Goal: Information Seeking & Learning: Check status

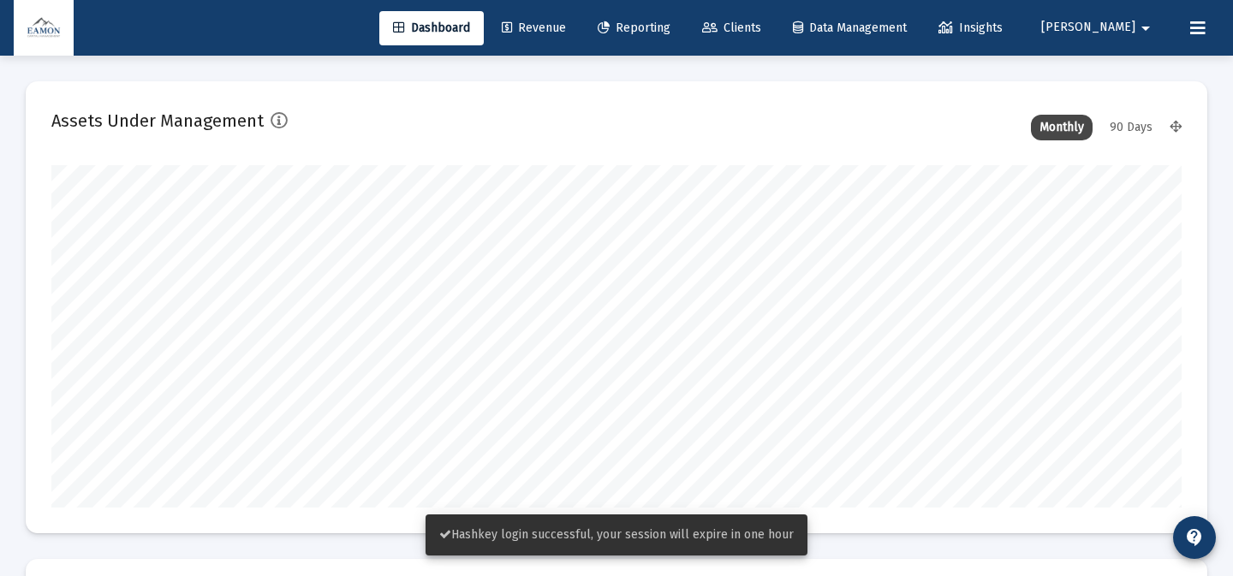
type input "[DATE]"
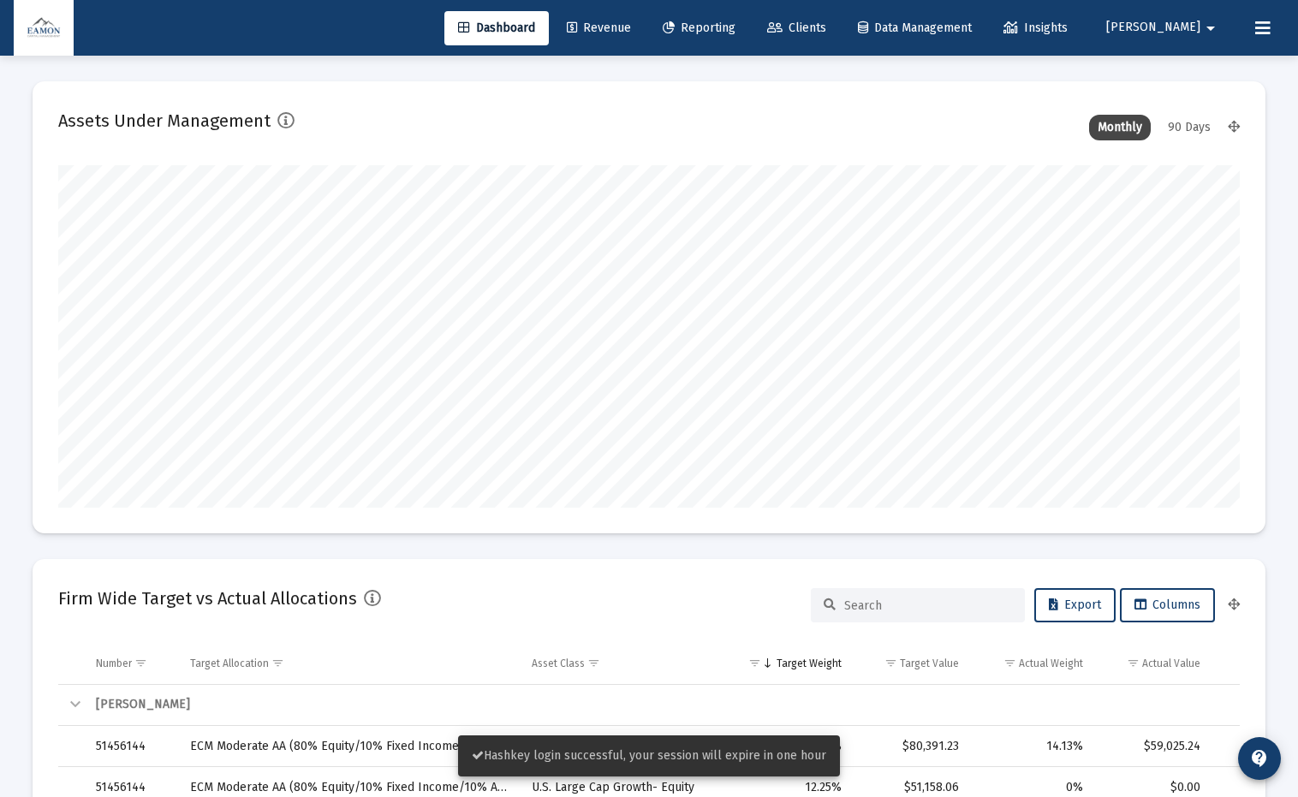
click at [764, 9] on div "Dashboard Revenue Reporting Clients Data Management Insights [PERSON_NAME]" at bounding box center [649, 28] width 1270 height 56
click at [735, 27] on span "Reporting" at bounding box center [699, 28] width 73 height 15
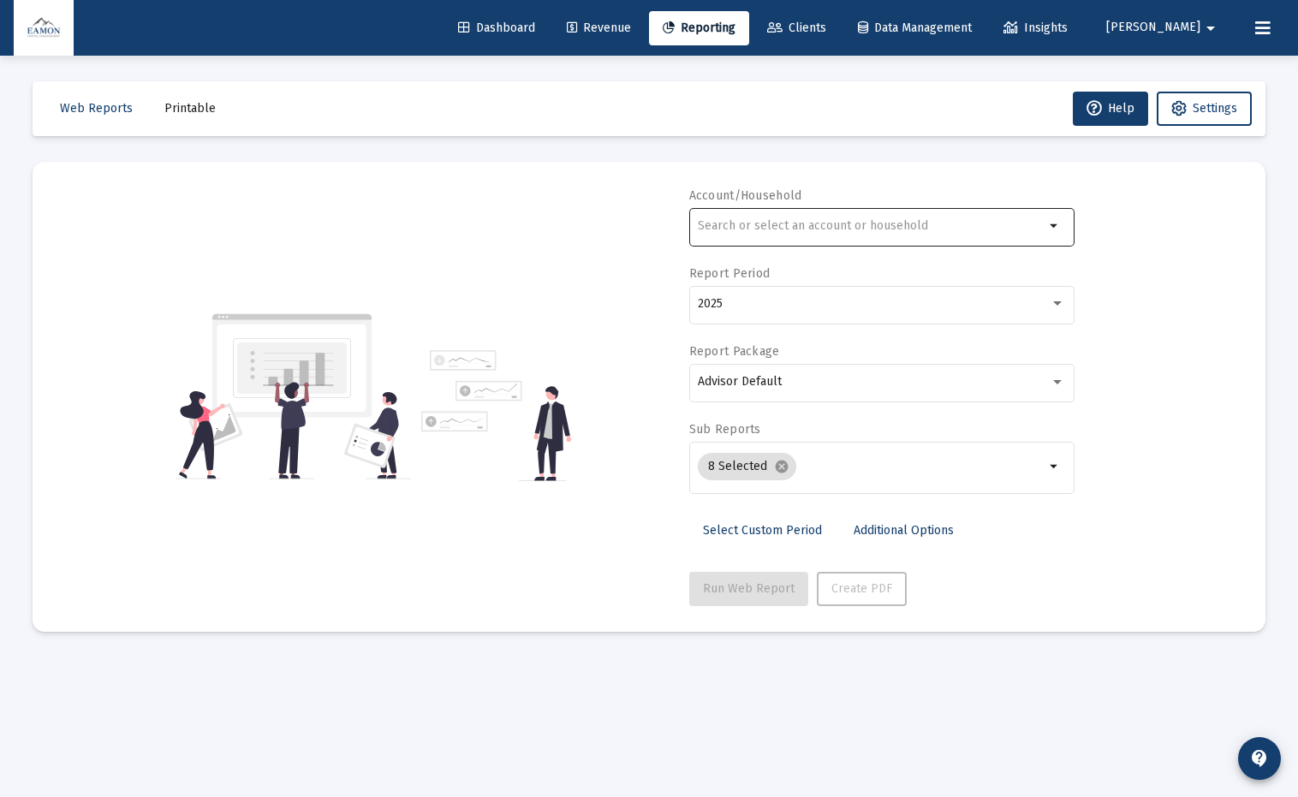
click at [990, 231] on input "text" at bounding box center [871, 226] width 347 height 14
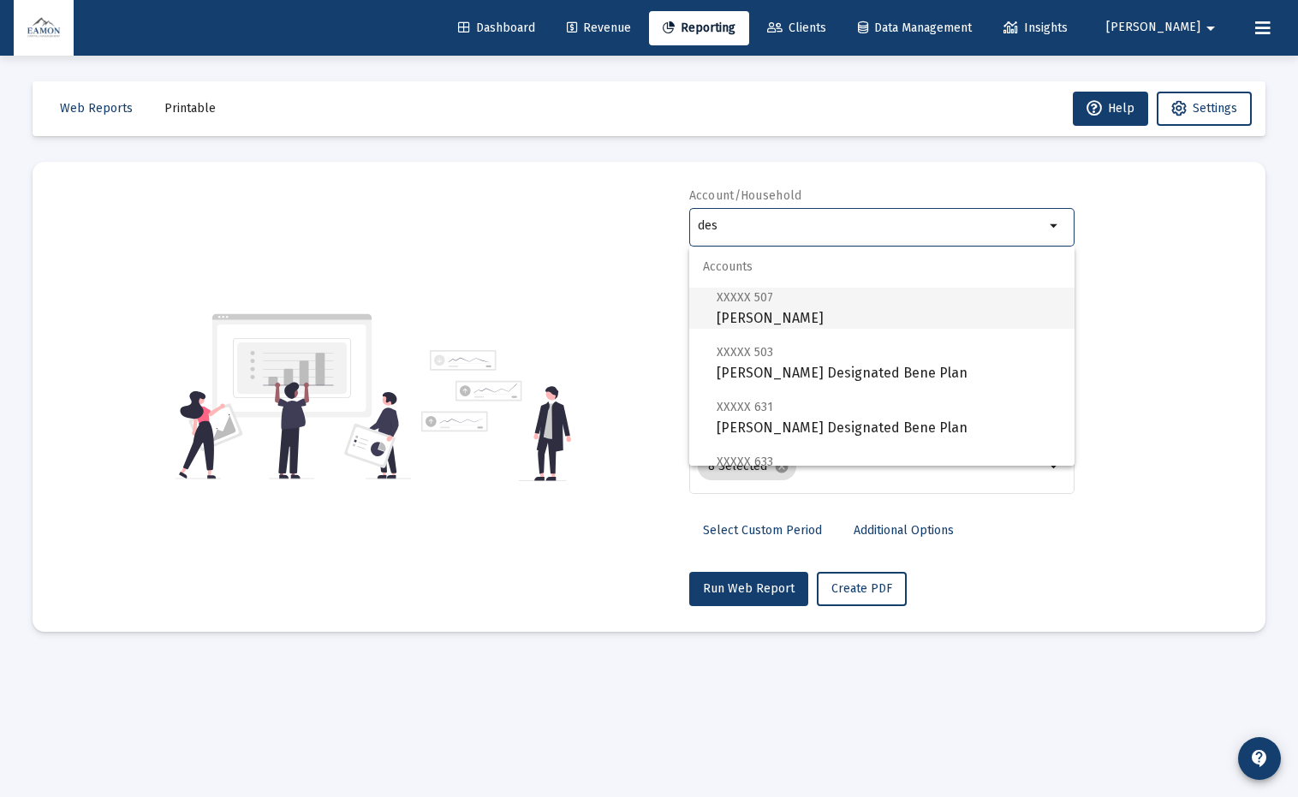
click at [1009, 292] on span "XXXXX 507 [PERSON_NAME]" at bounding box center [888, 308] width 344 height 42
type input "[PERSON_NAME]"
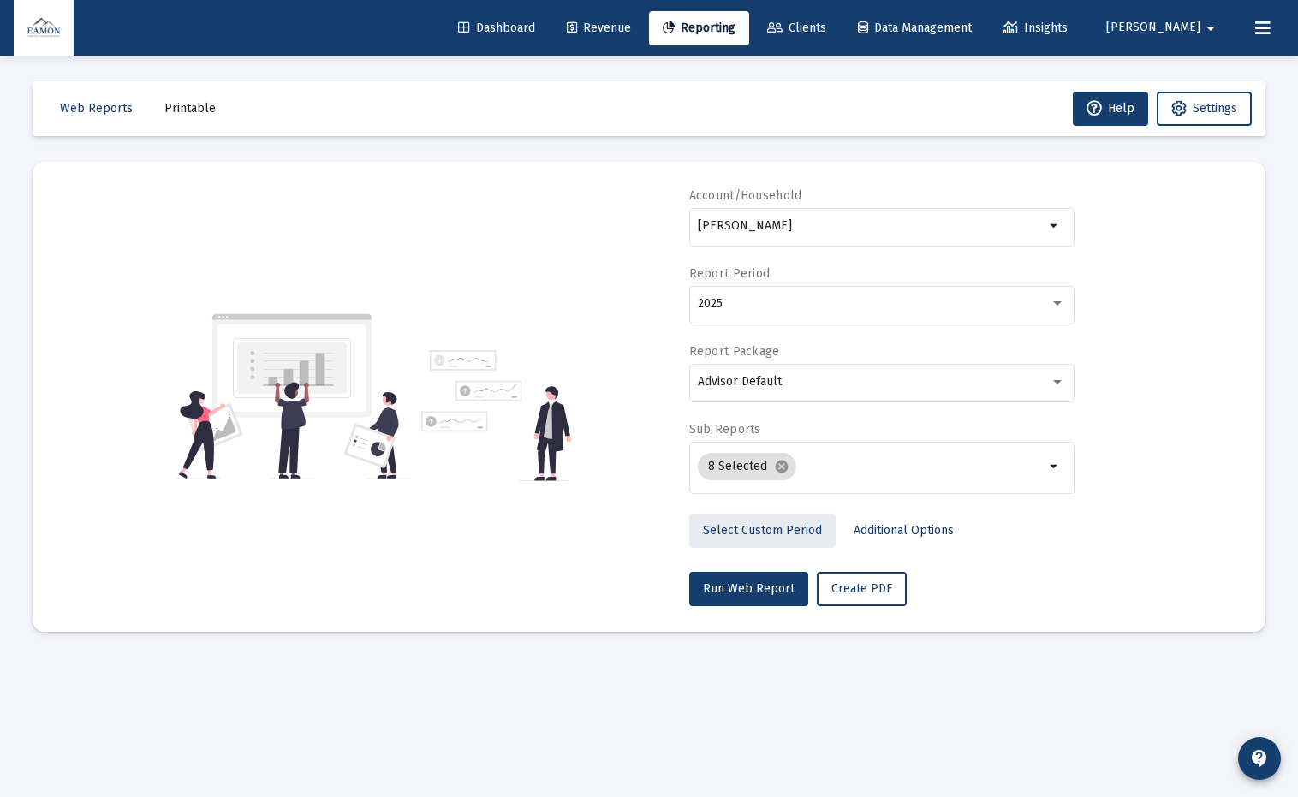
click at [776, 531] on span "Select Custom Period" at bounding box center [762, 530] width 119 height 15
click at [873, 303] on icon "Open calendar" at bounding box center [864, 303] width 18 height 18
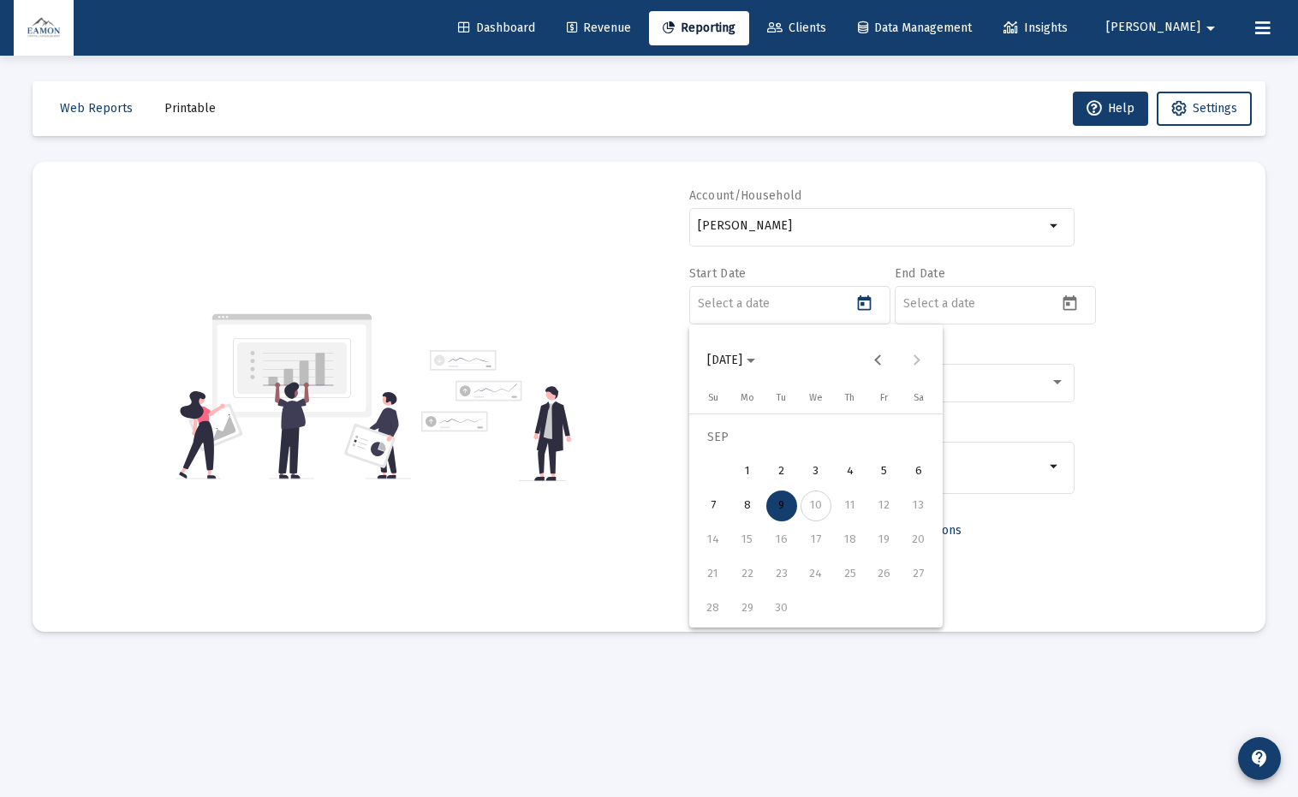
click at [754, 350] on button "[DATE]" at bounding box center [730, 360] width 75 height 34
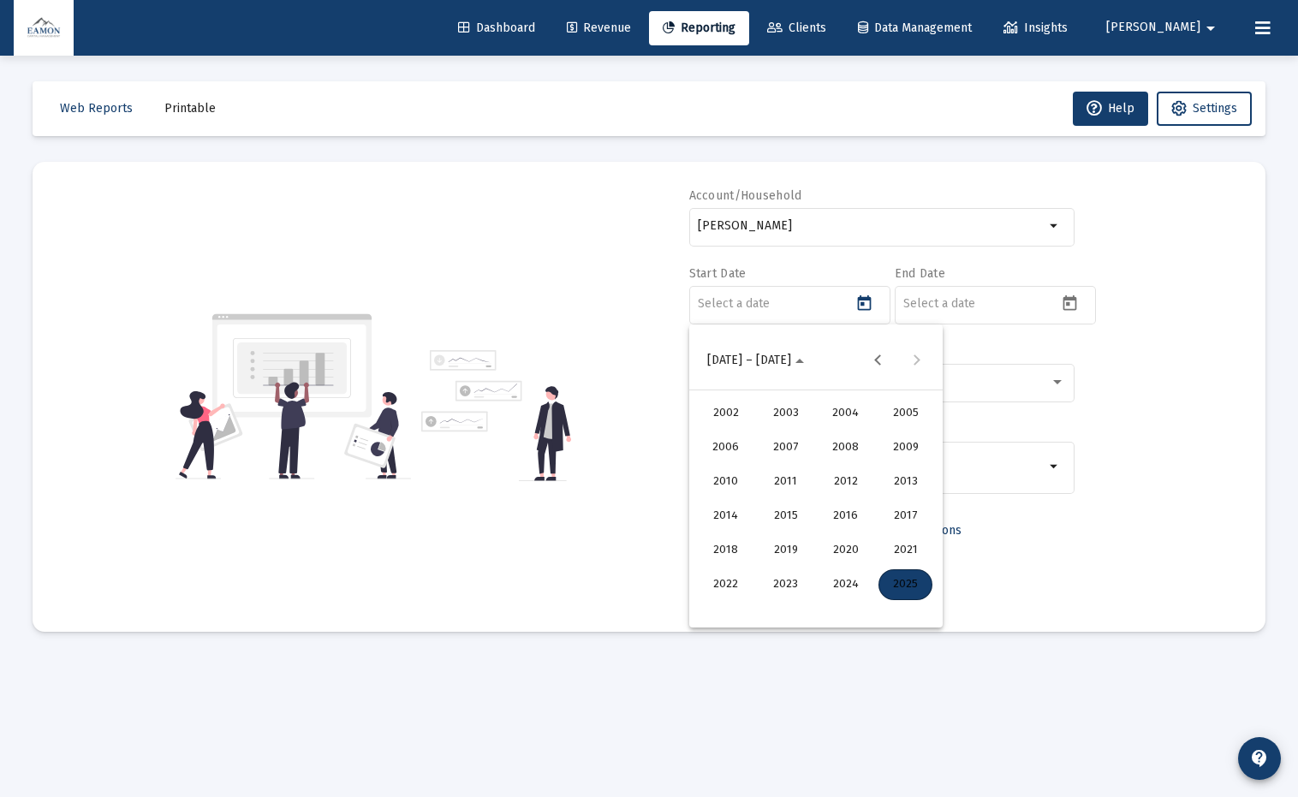
click at [864, 575] on div "2024" at bounding box center [845, 584] width 54 height 31
click at [886, 484] on div "AUG" at bounding box center [905, 482] width 54 height 31
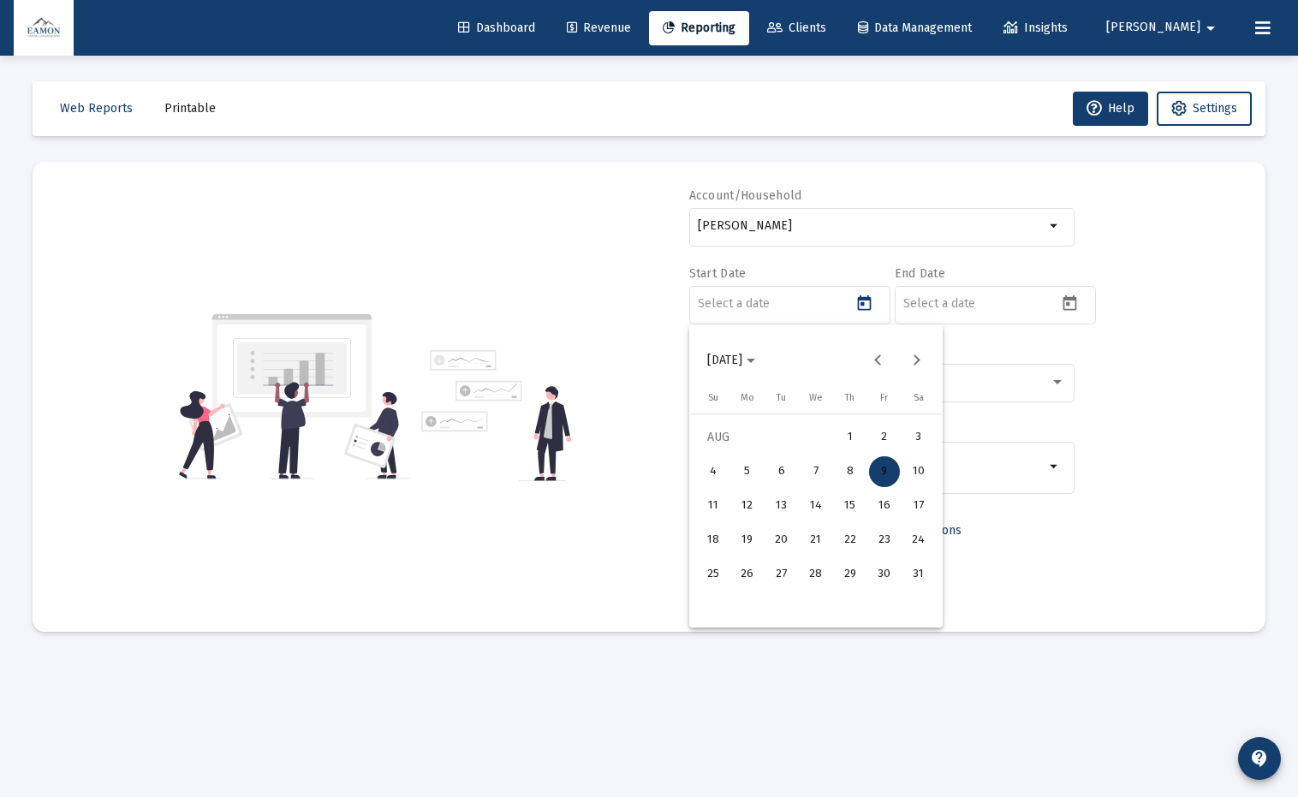
click at [820, 478] on div "7" at bounding box center [815, 471] width 31 height 31
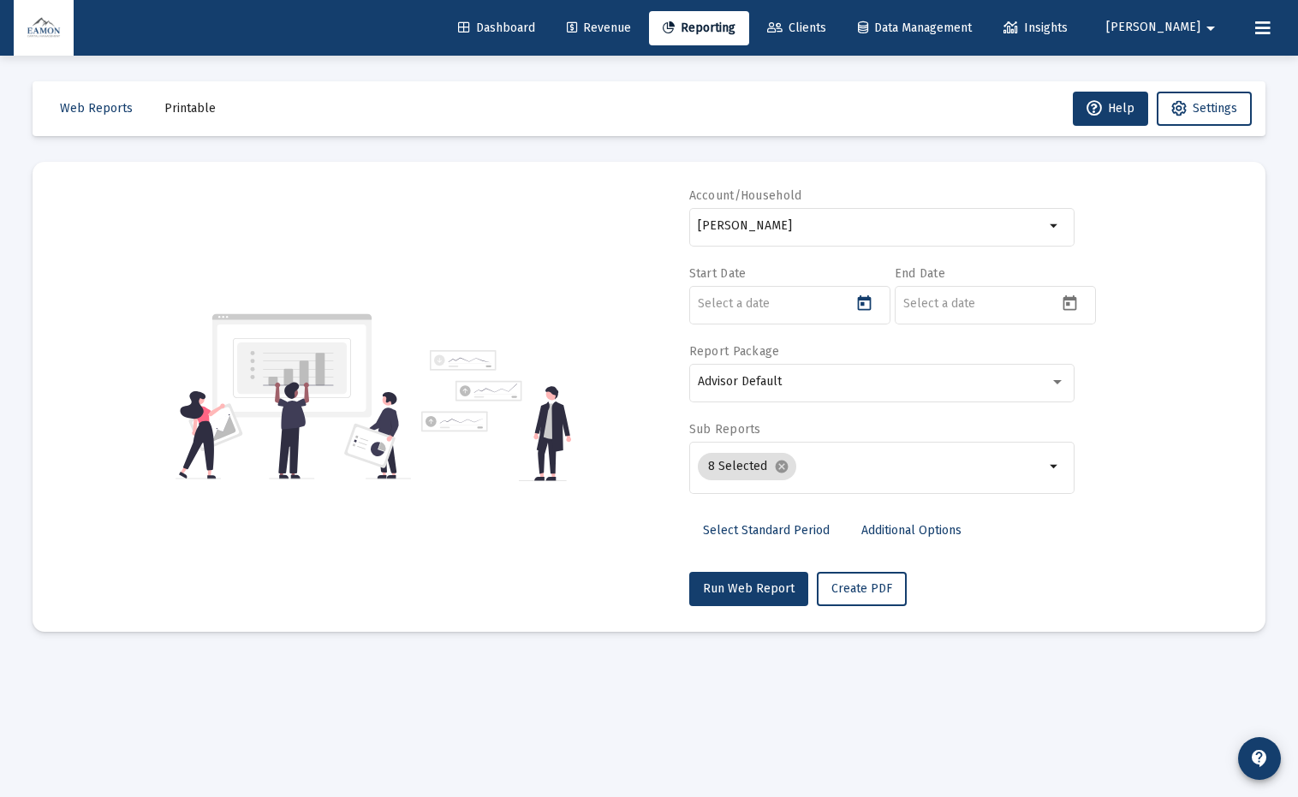
type input "[DATE]"
click at [1077, 312] on icon "Open calendar" at bounding box center [1070, 303] width 18 height 18
click at [966, 373] on button "[DATE]" at bounding box center [936, 360] width 75 height 34
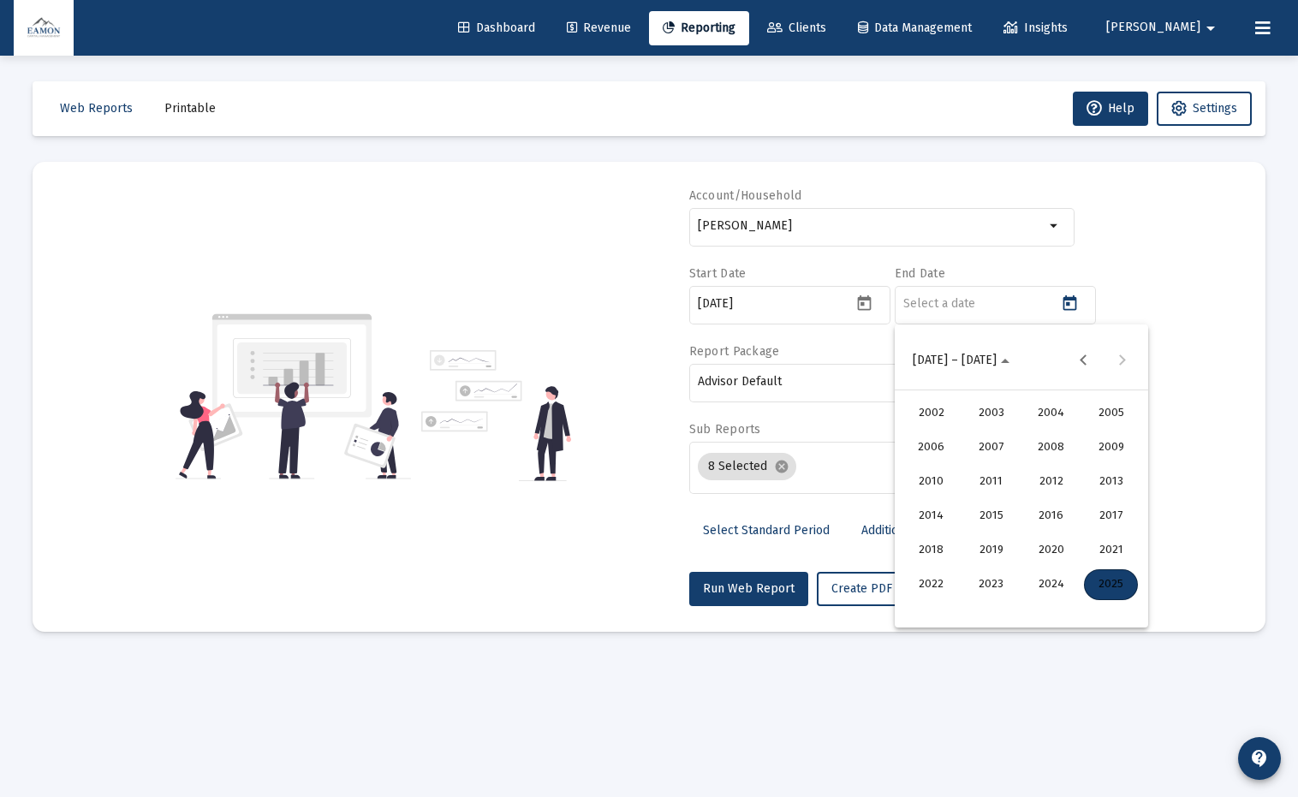
click at [1107, 575] on div "2025" at bounding box center [1111, 584] width 54 height 31
click at [1105, 475] on div "AUG" at bounding box center [1111, 482] width 54 height 31
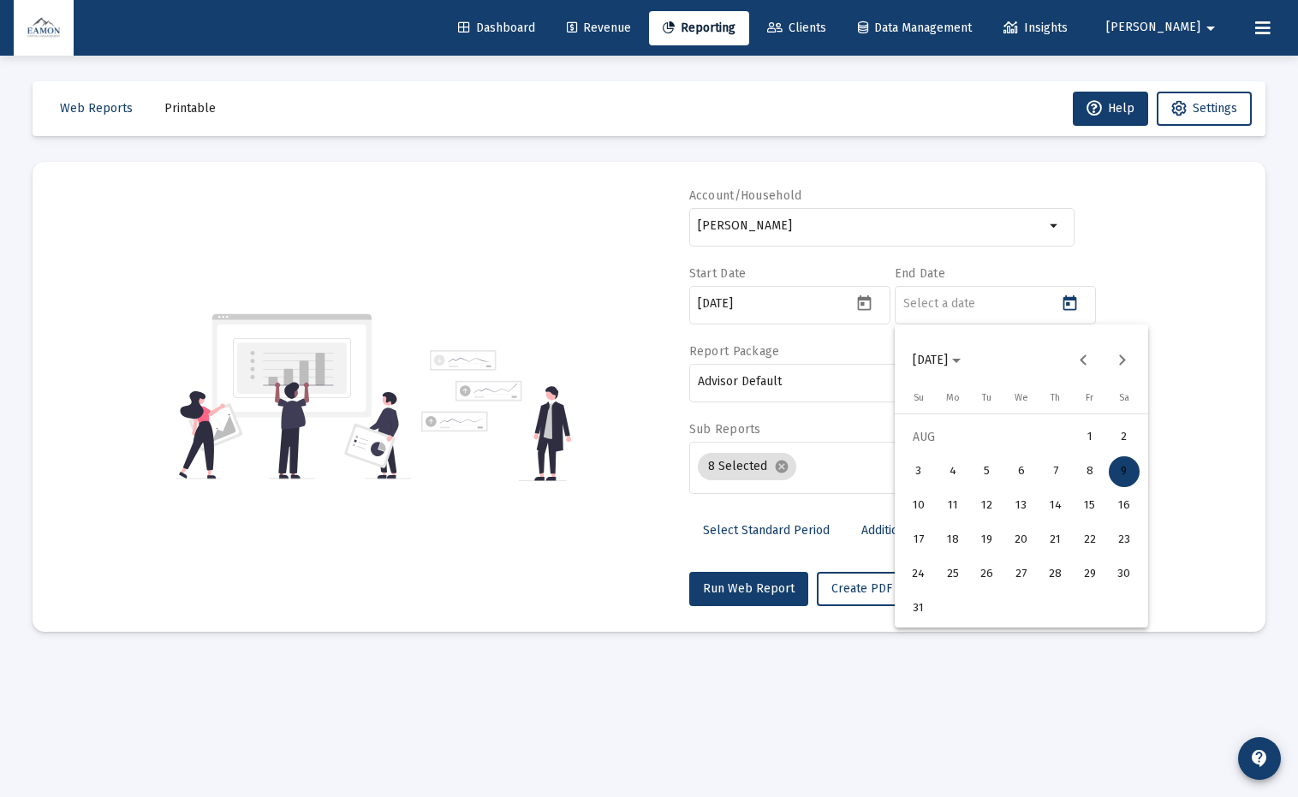
click at [1063, 470] on div "7" at bounding box center [1055, 471] width 31 height 31
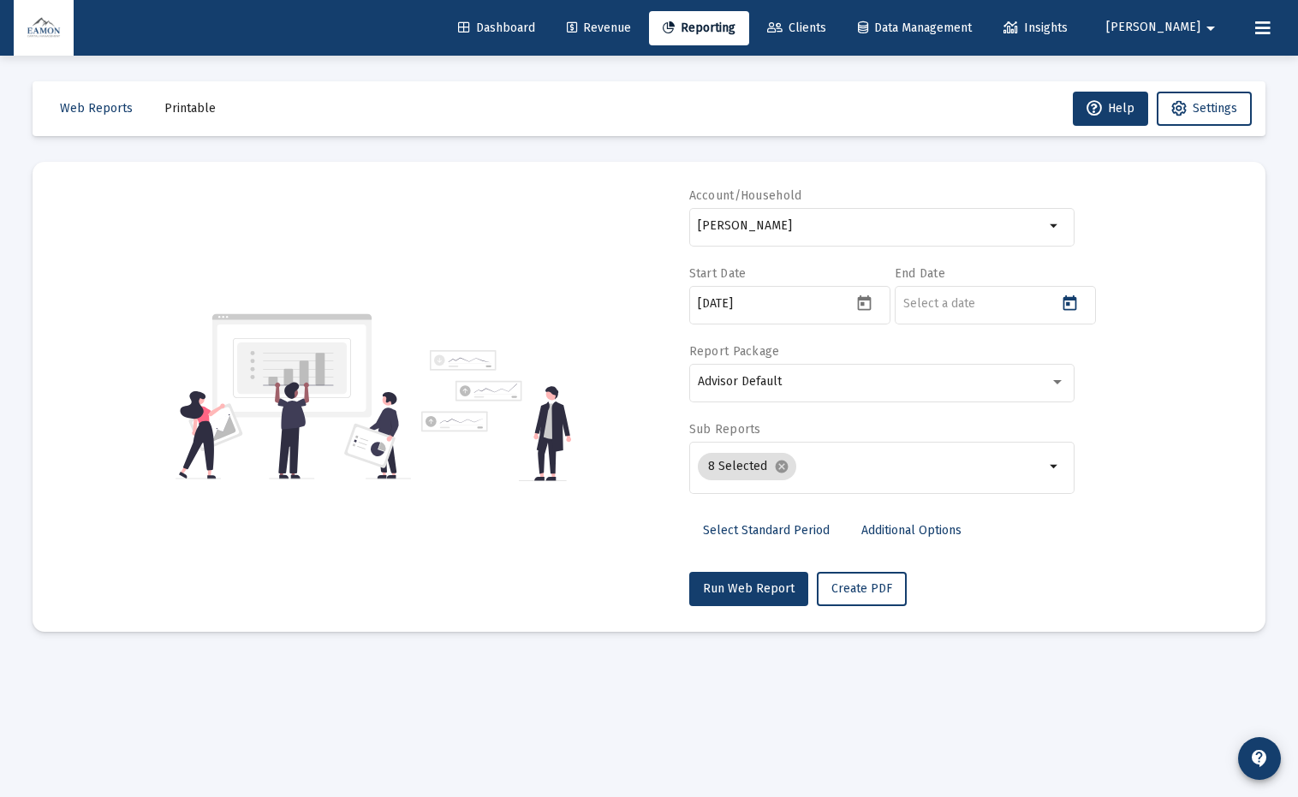
type input "[DATE]"
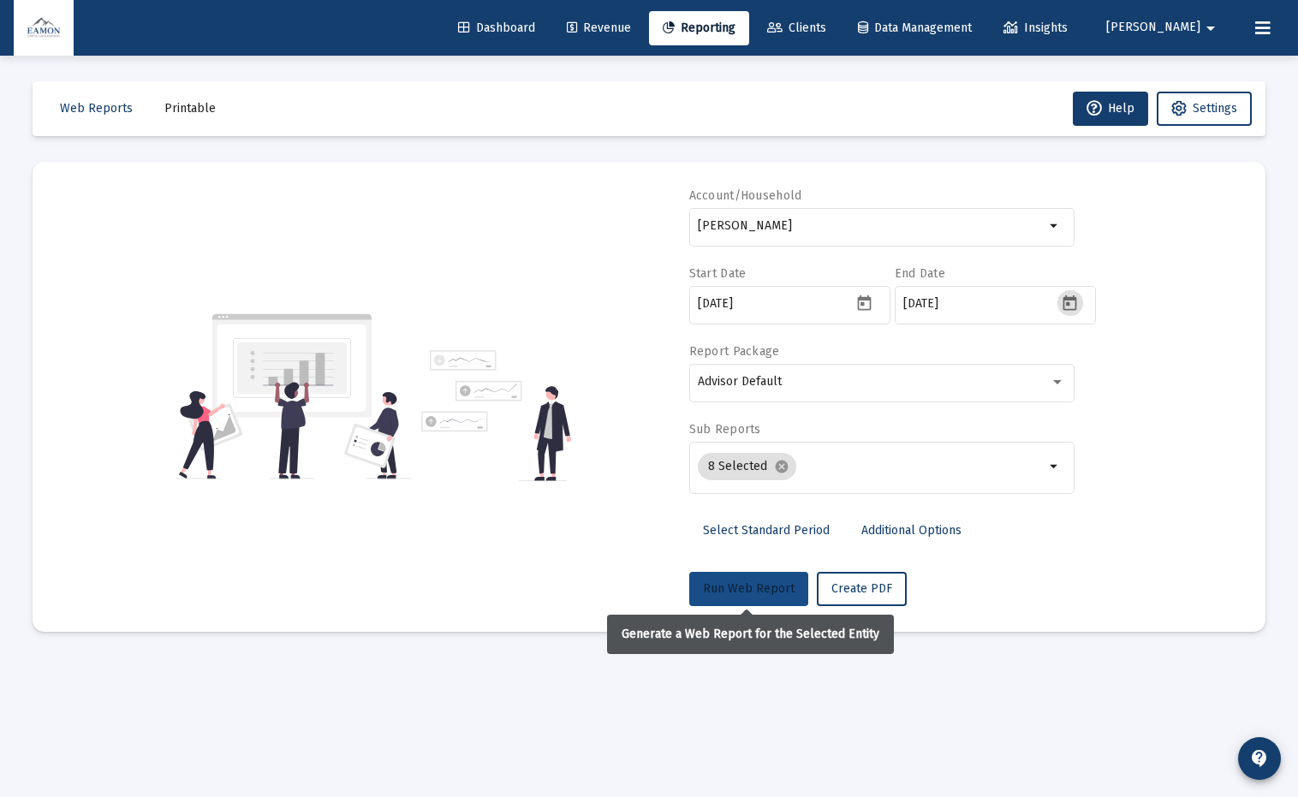
click at [762, 575] on button "Run Web Report" at bounding box center [748, 589] width 119 height 34
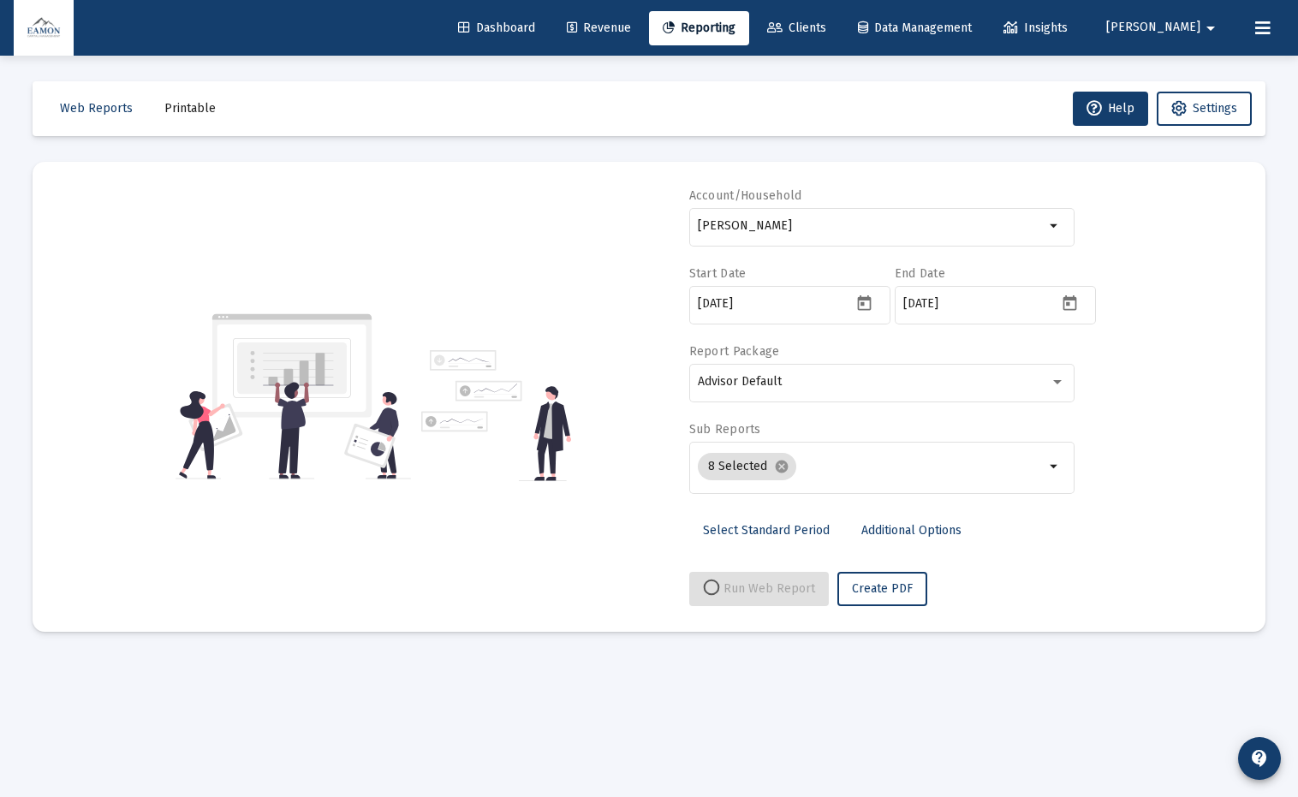
select select "View all"
